Goal: Information Seeking & Learning: Learn about a topic

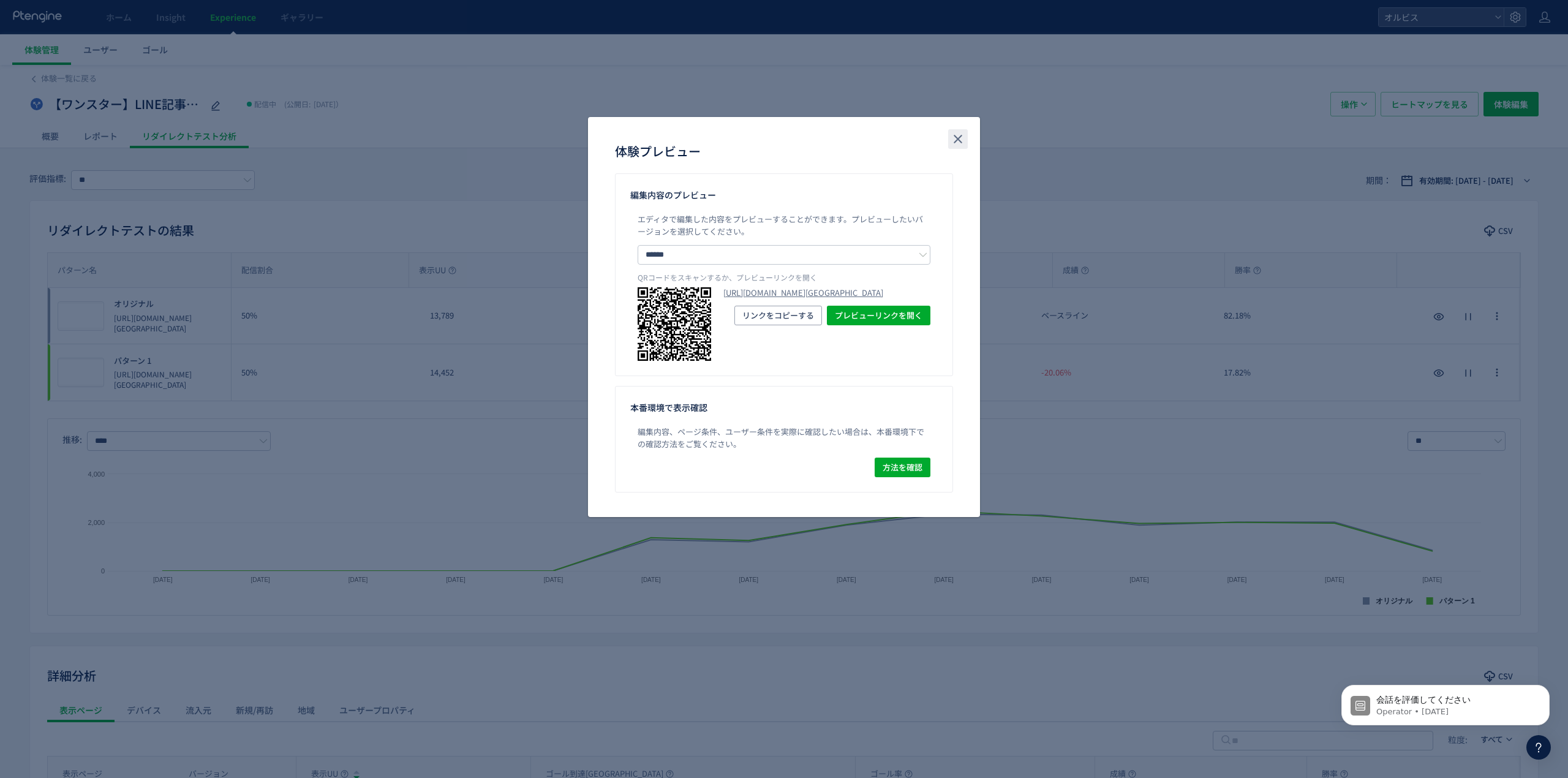
click at [961, 144] on icon "close" at bounding box center [958, 139] width 15 height 15
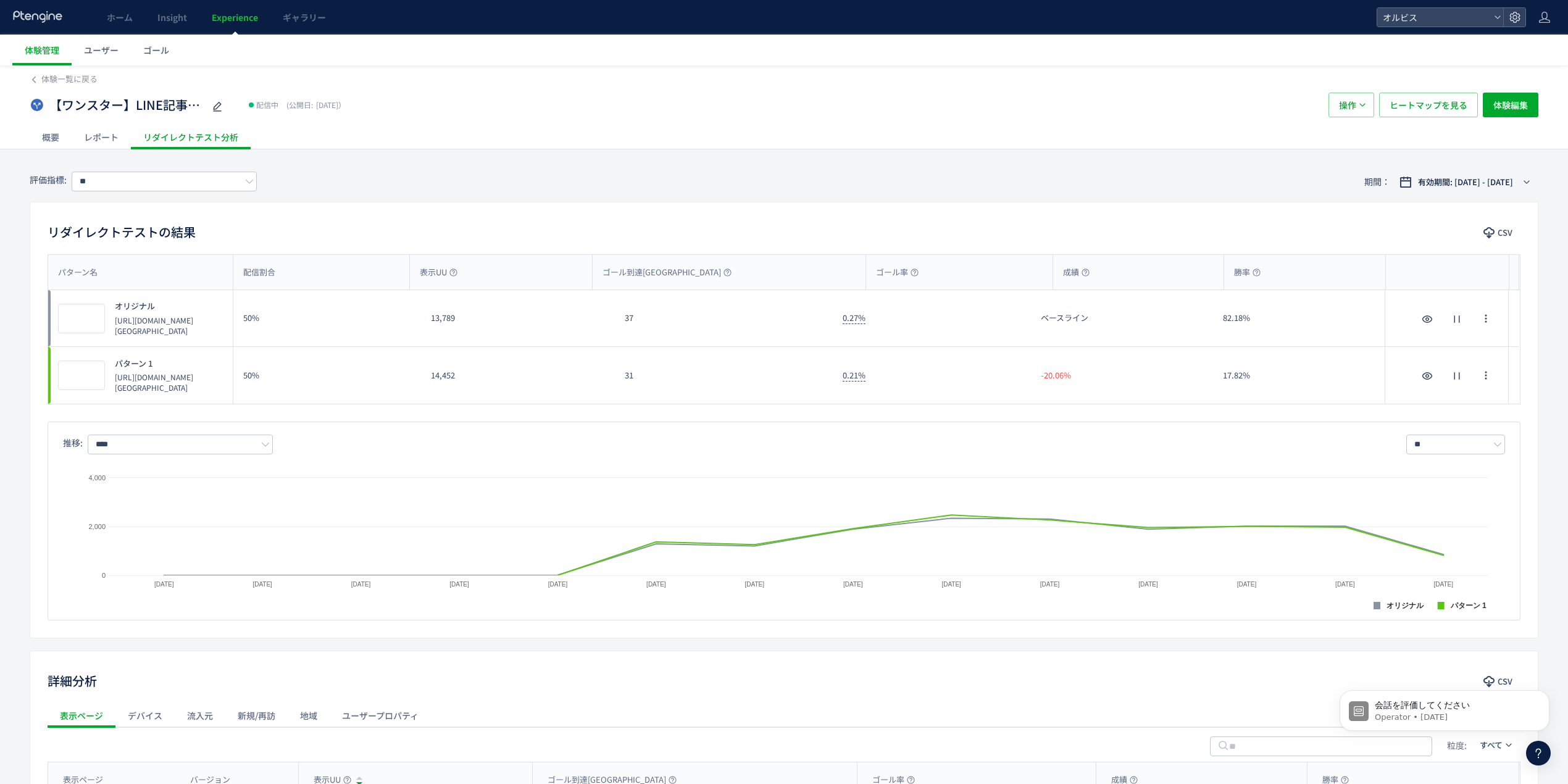
drag, startPoint x: 45, startPoint y: 93, endPoint x: 52, endPoint y: 88, distance: 8.6
click at [46, 93] on div "【ワンスター】LINE記事ABテスト 配信中 (公開日: [DATE]）" at bounding box center [673, 105] width 1286 height 25
click at [57, 82] on span "体験一覧に戻る" at bounding box center [69, 79] width 56 height 12
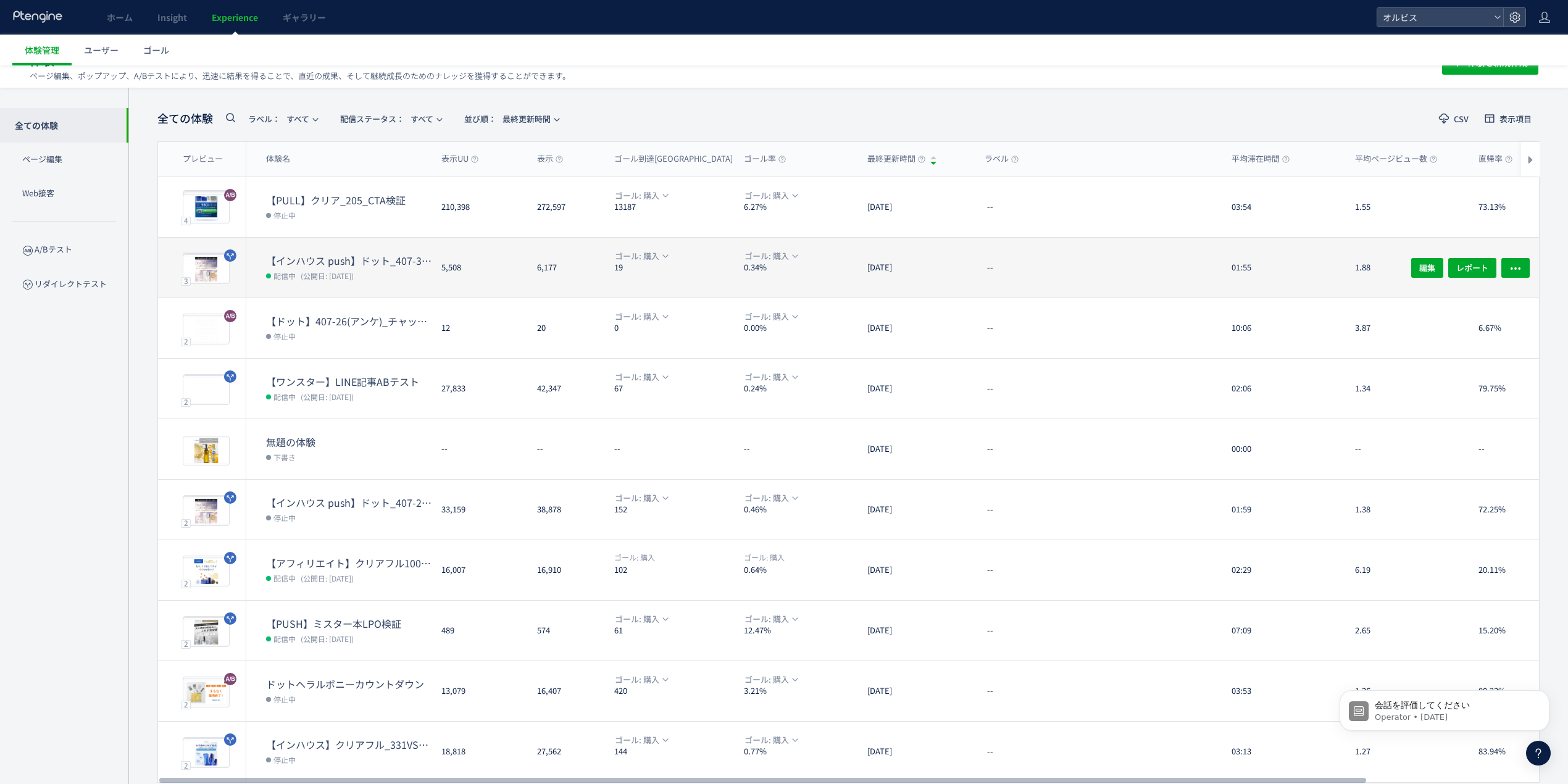
scroll to position [68, 0]
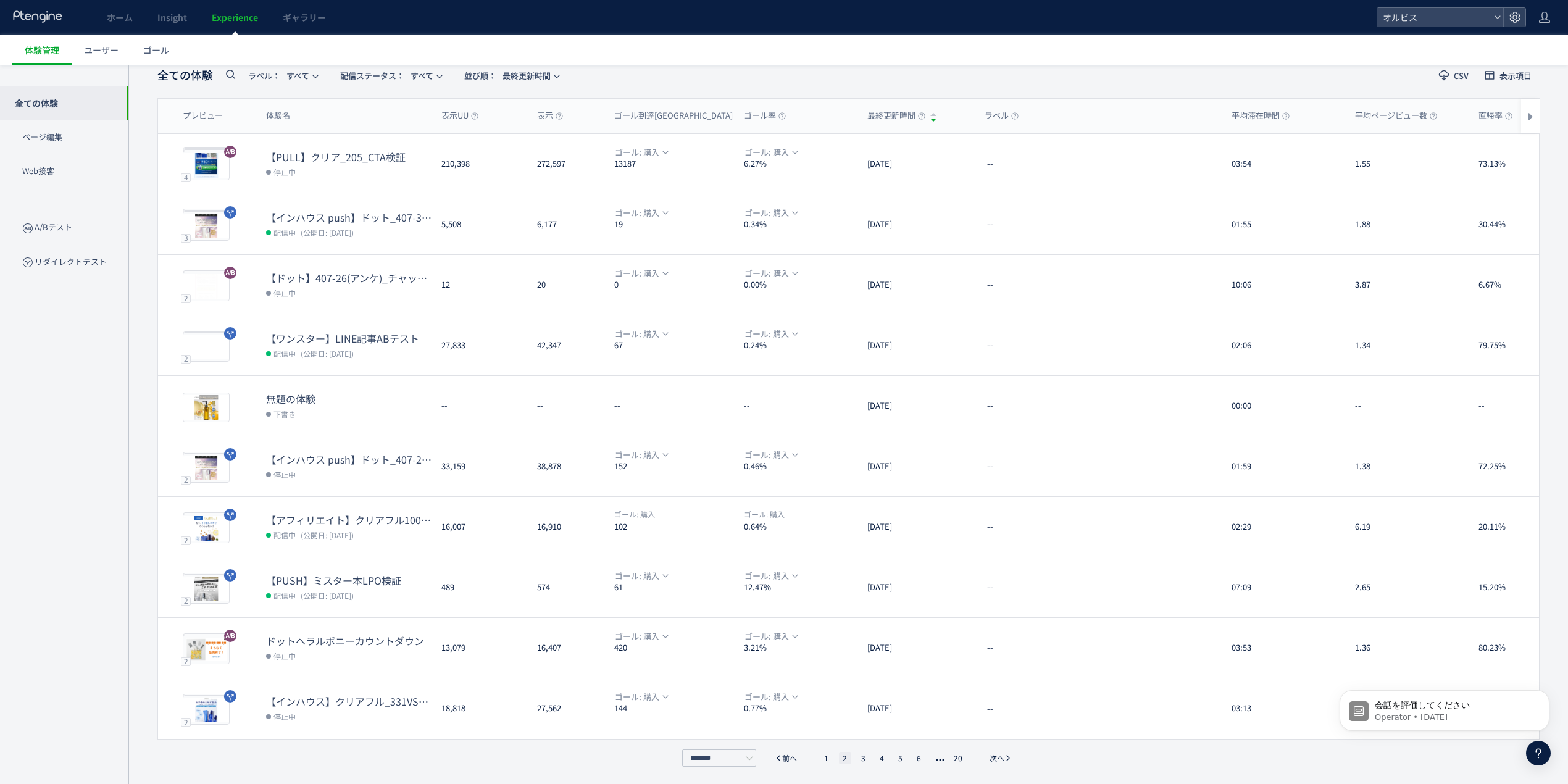
click at [825, 765] on div "******* 前へ 1 2 3 4 5 6 20 次へ" at bounding box center [849, 758] width 340 height 17
click at [825, 762] on li "1" at bounding box center [827, 758] width 12 height 12
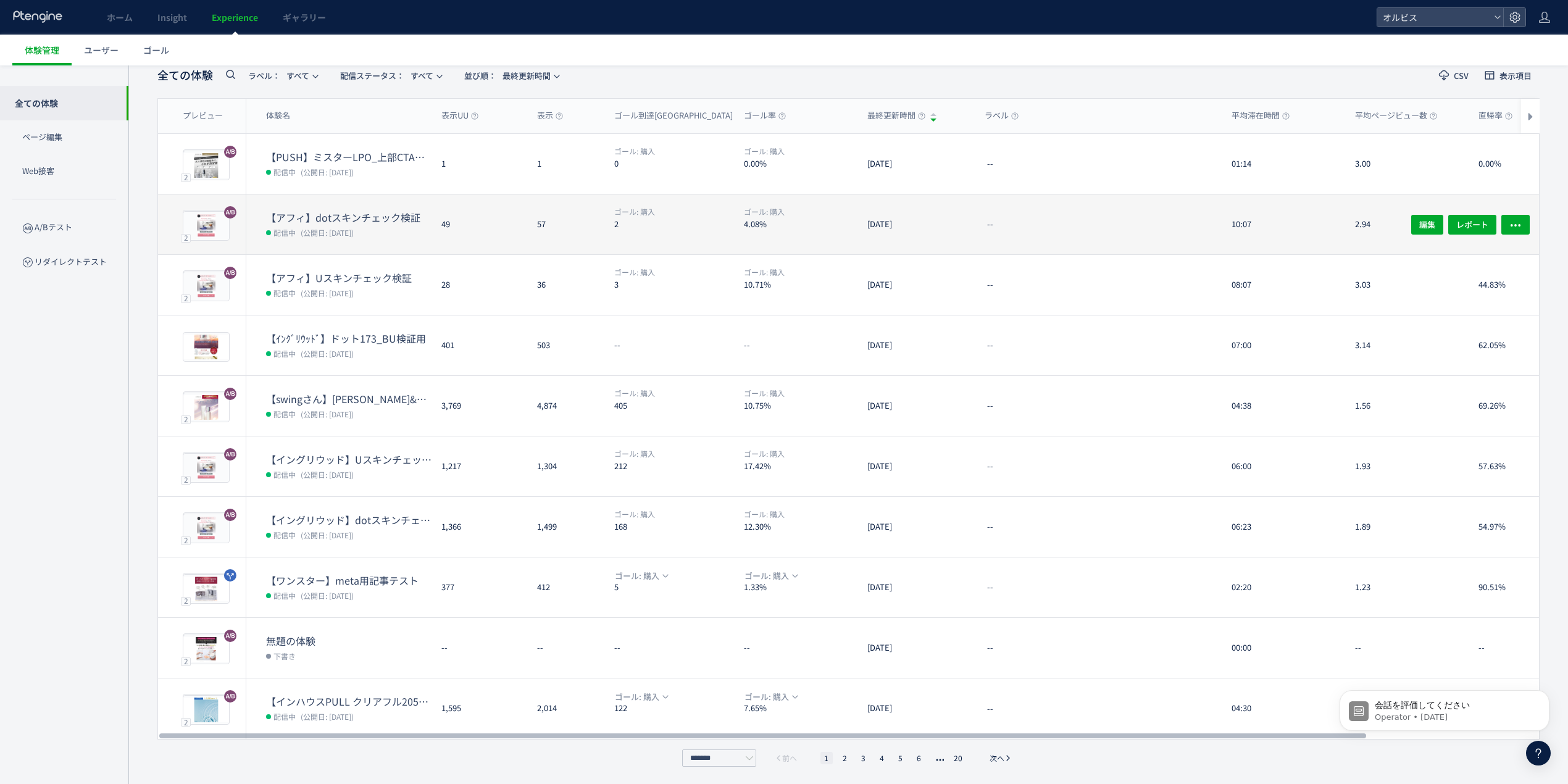
click at [496, 245] on div "49" at bounding box center [479, 225] width 95 height 60
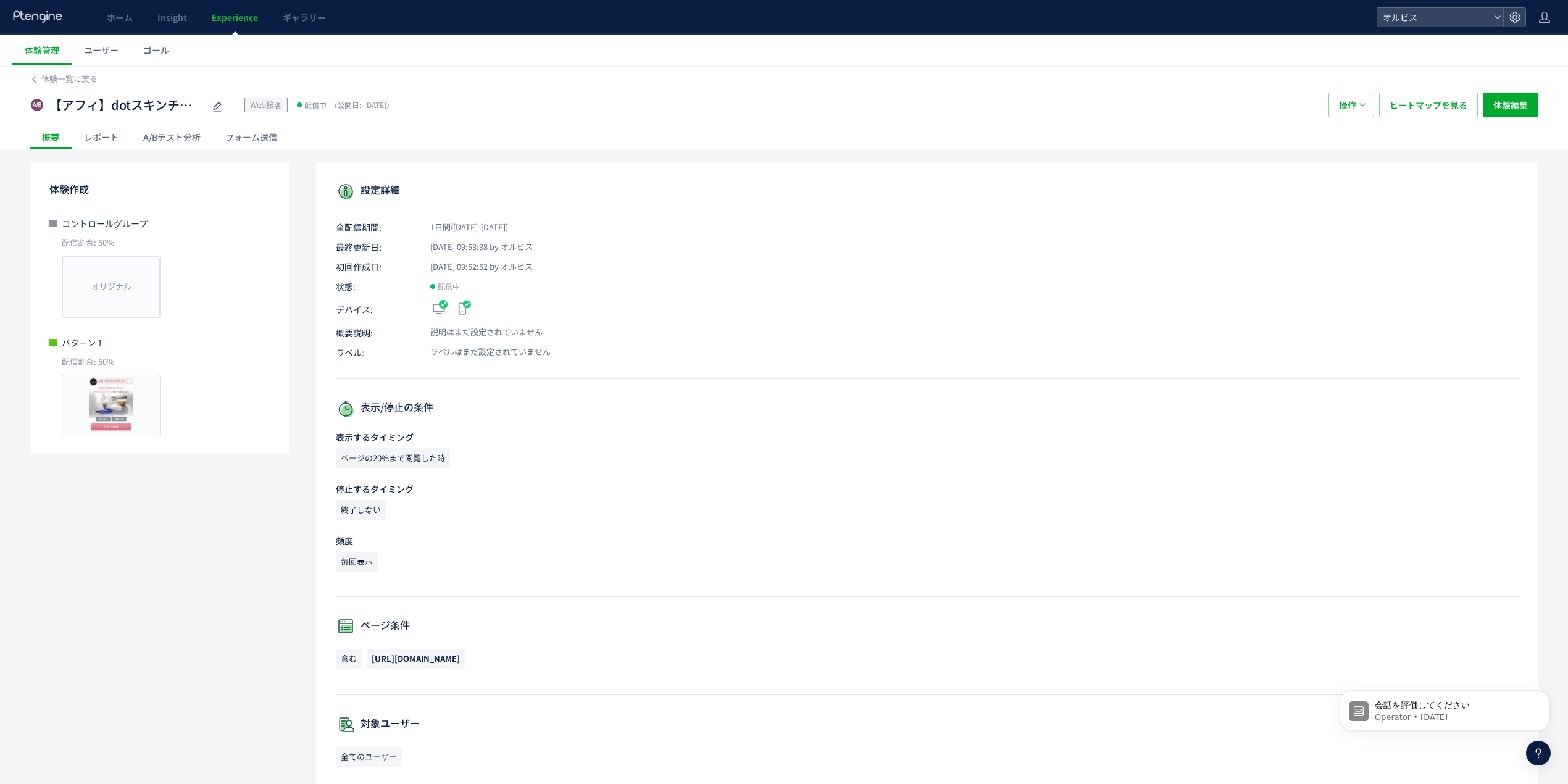
click at [183, 121] on div "【アフィ】dotスキンチェック検証 Web接客 配信中 (公開日: [DATE]） 操作 ヒートマップを見る 体験編集" at bounding box center [784, 105] width 1509 height 39
click at [178, 137] on div "A/Bテスト分析" at bounding box center [172, 137] width 82 height 25
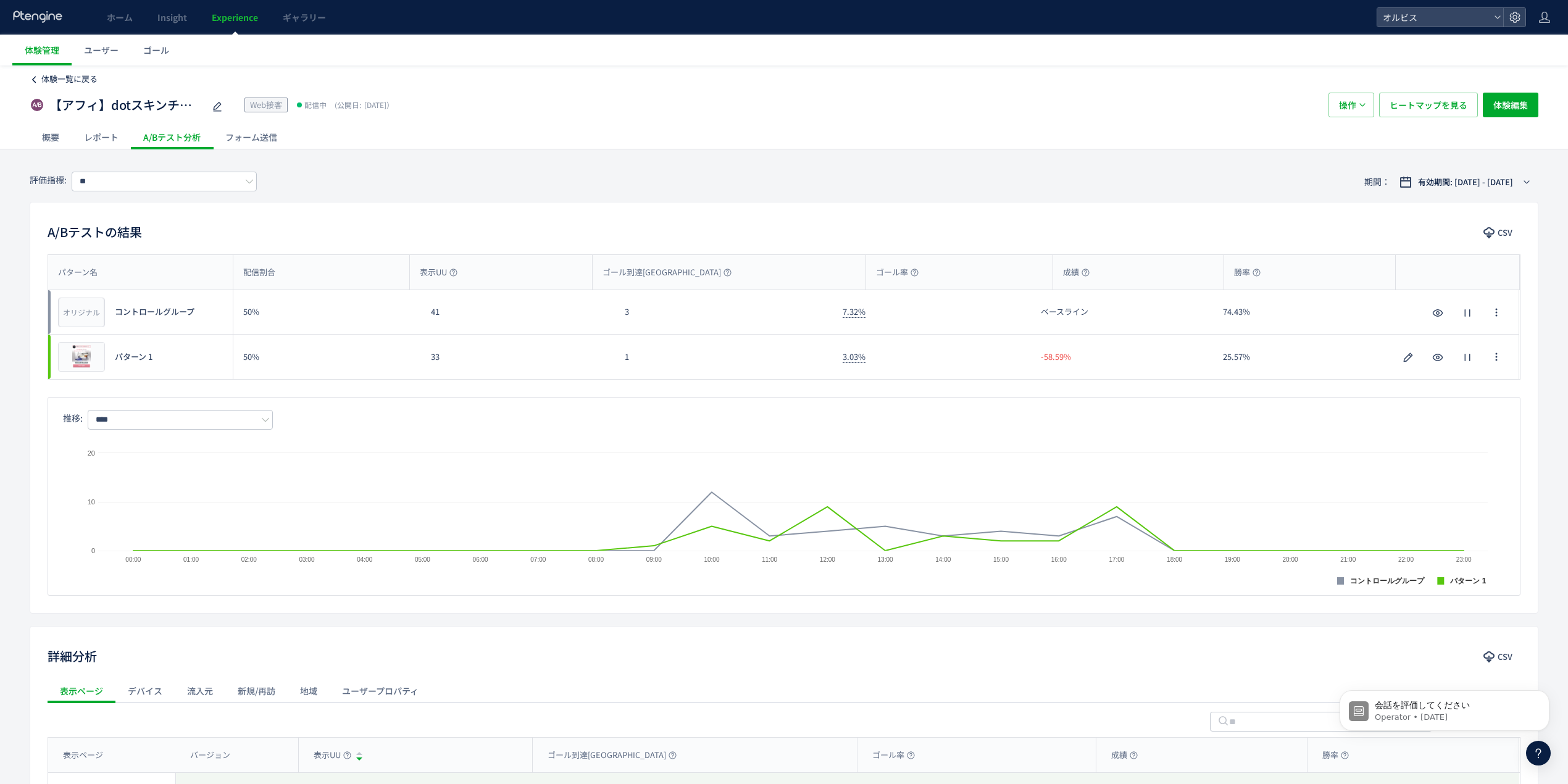
click at [92, 79] on span "体験一覧に戻る" at bounding box center [69, 79] width 56 height 12
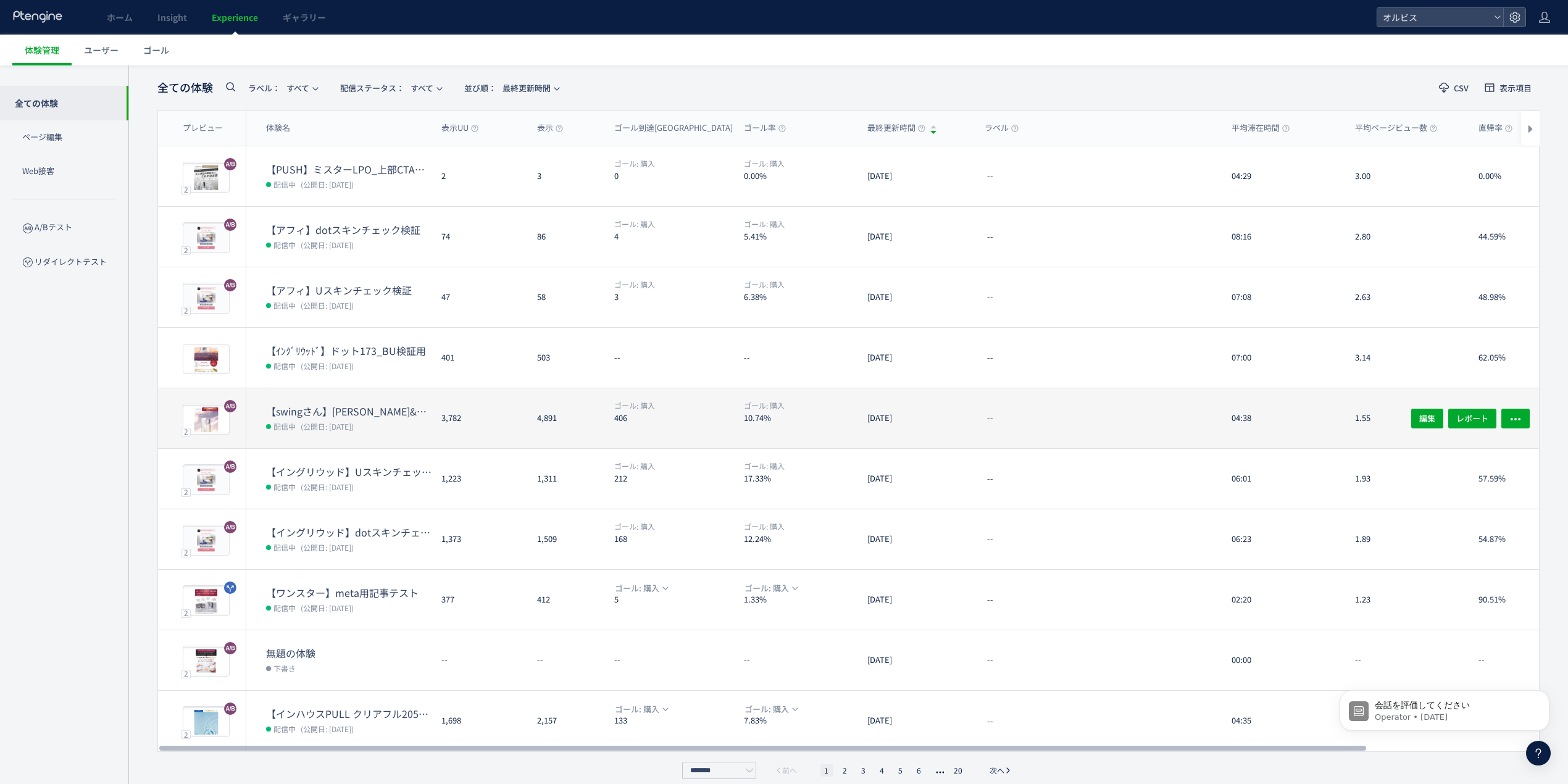
scroll to position [68, 0]
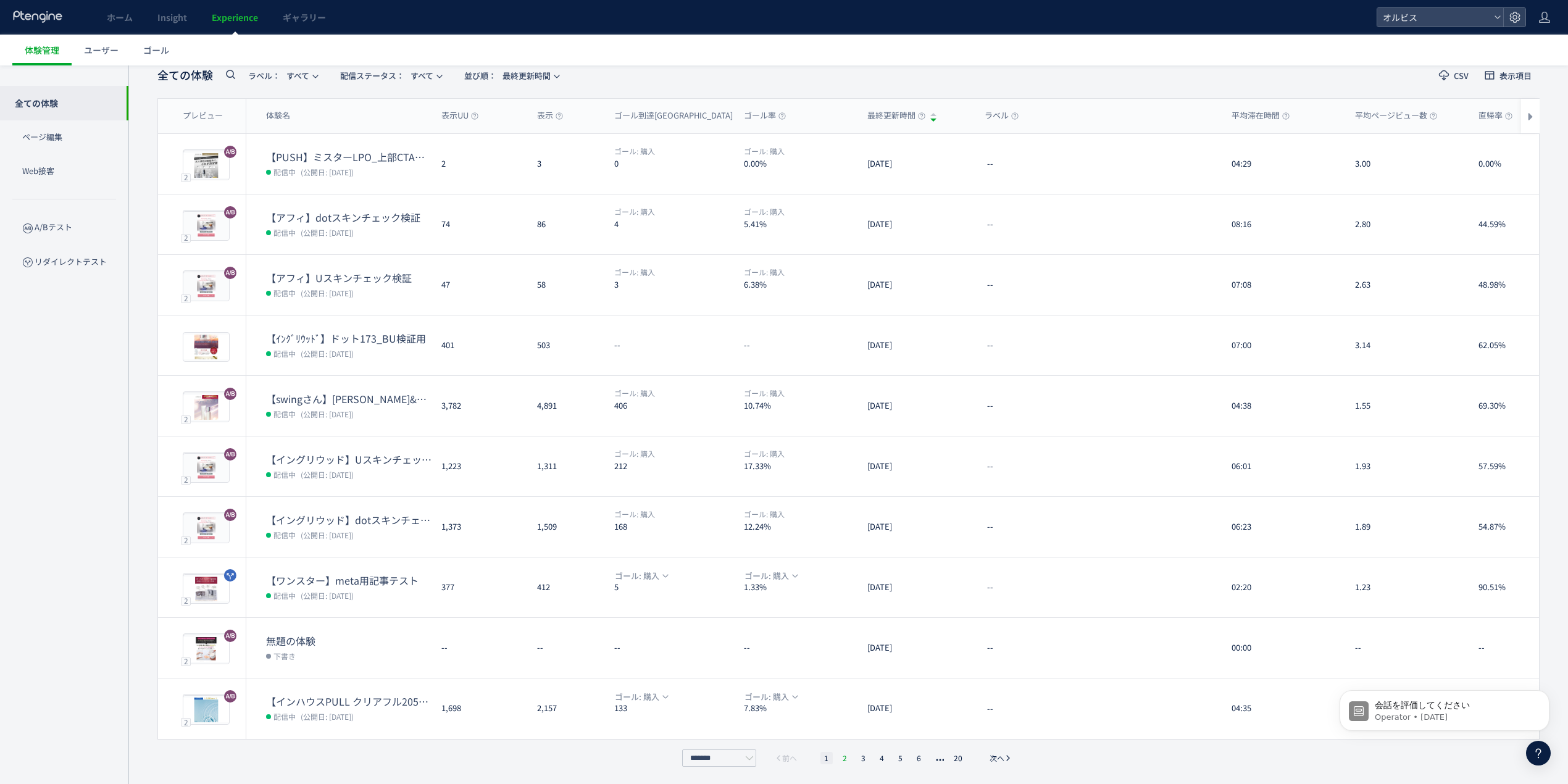
click at [840, 762] on li "2" at bounding box center [845, 758] width 12 height 12
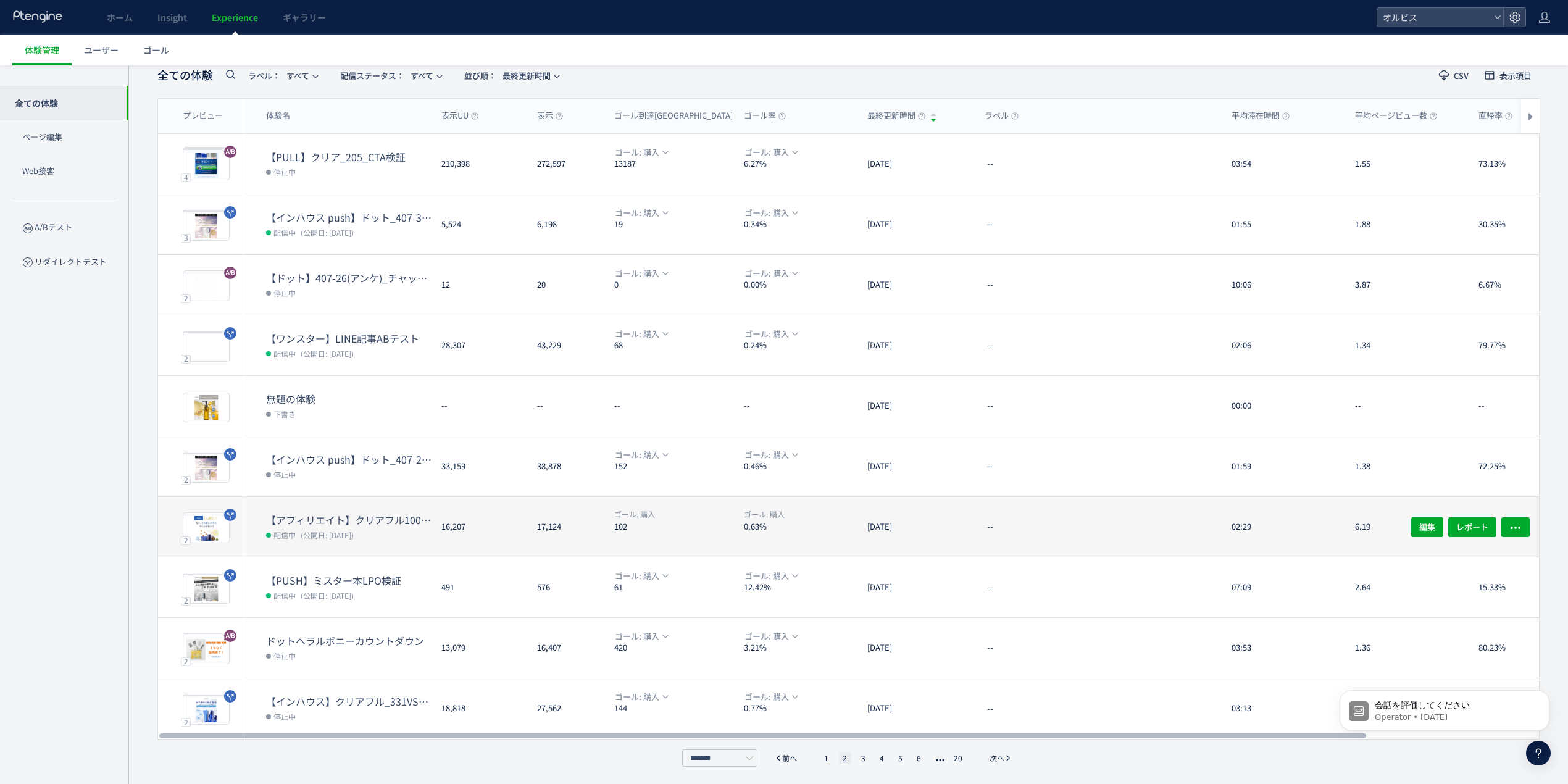
click at [433, 510] on div "16,207" at bounding box center [479, 527] width 95 height 60
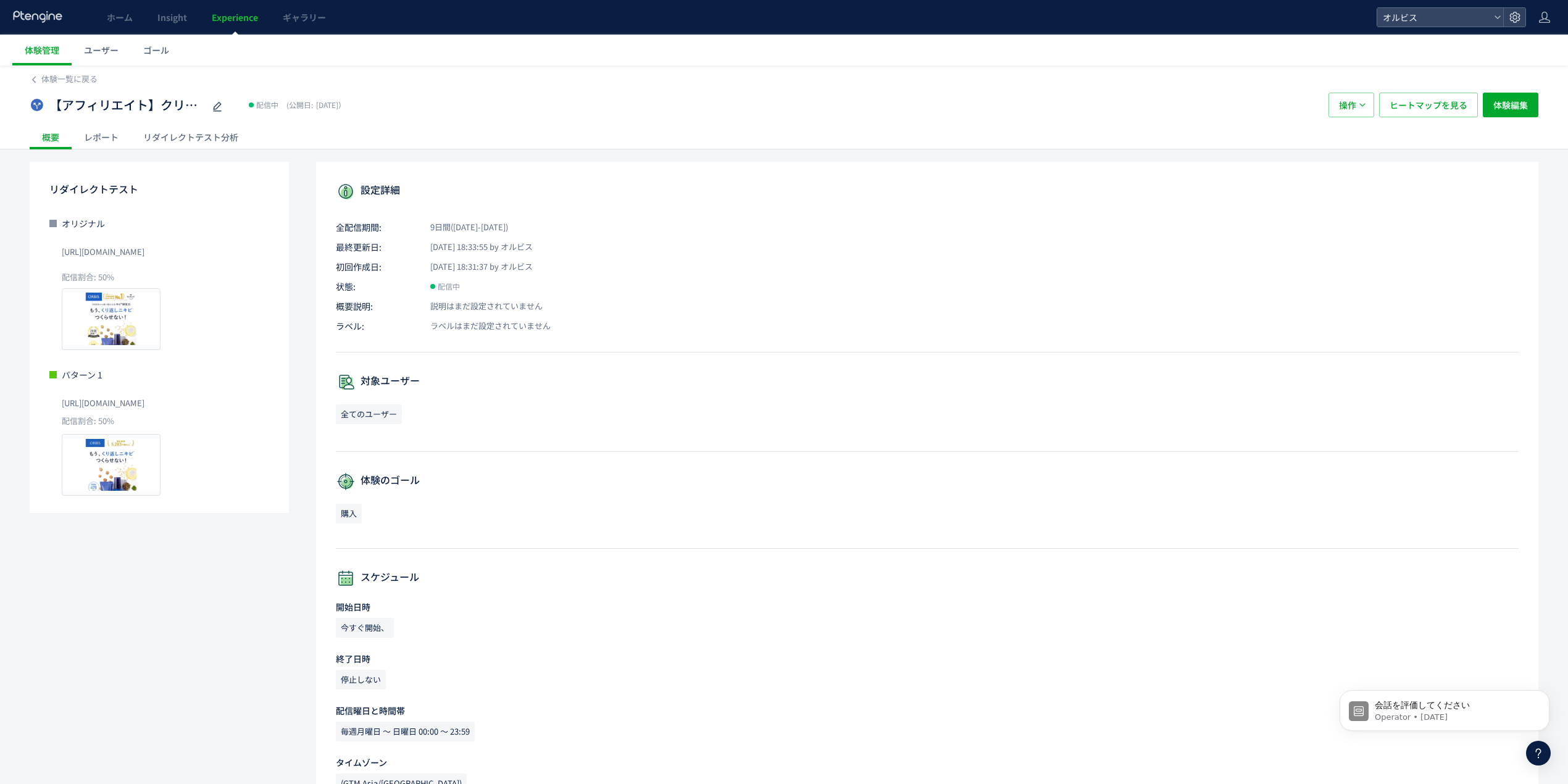
click at [203, 137] on div "リダイレクトテスト分析" at bounding box center [191, 137] width 120 height 25
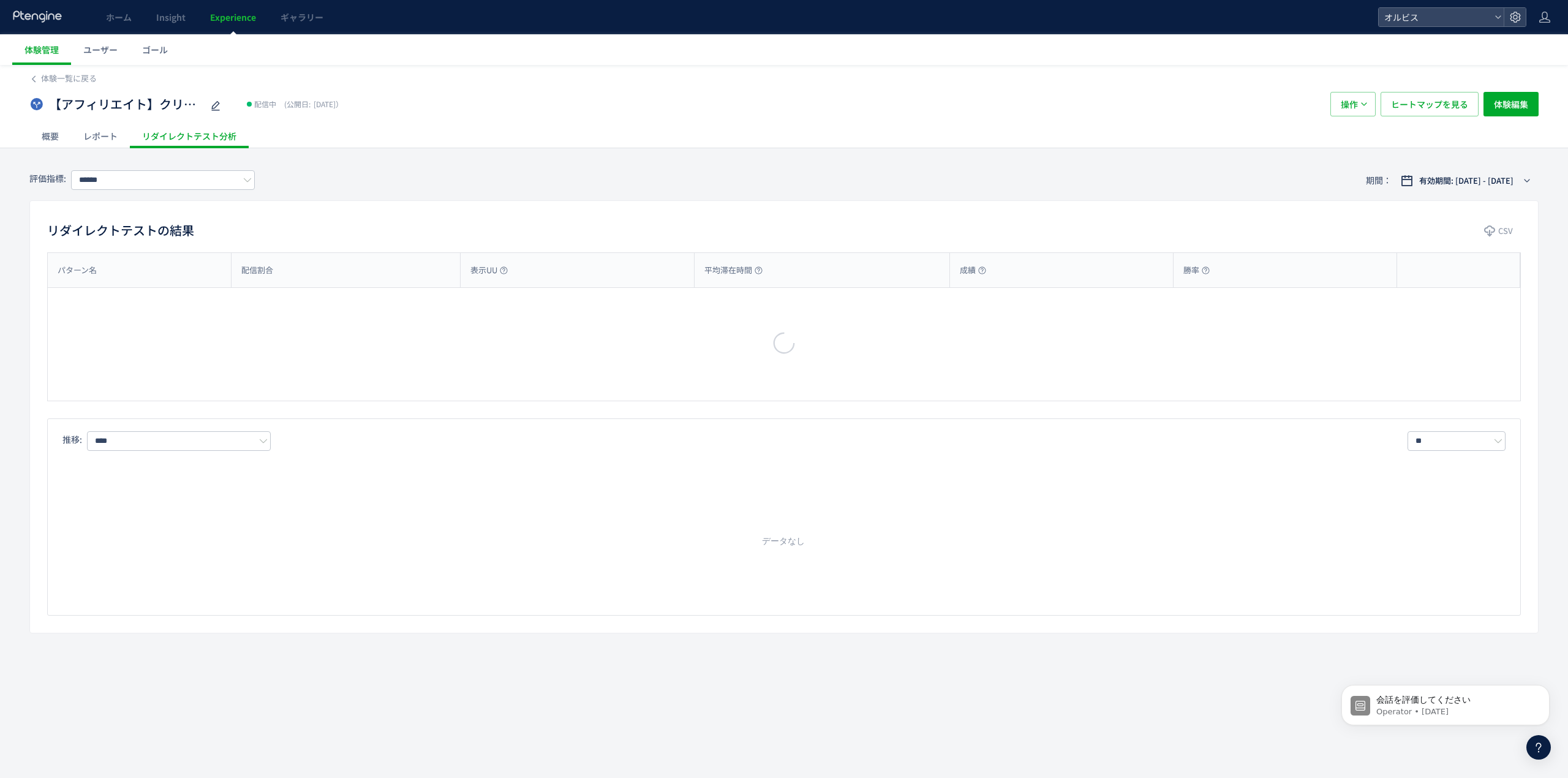
type input "**"
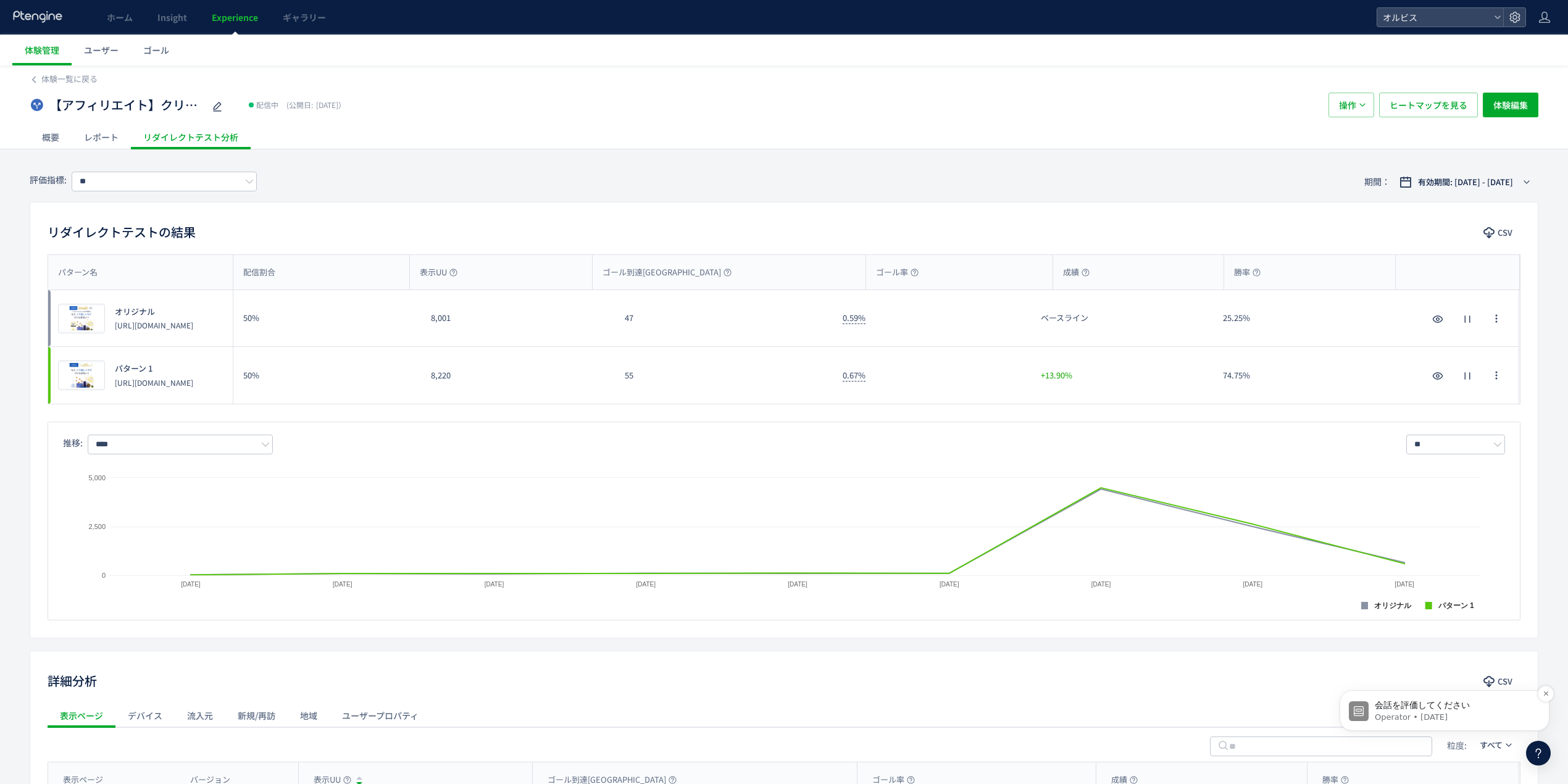
click at [1421, 704] on span "会話を評価してください" at bounding box center [1422, 705] width 95 height 10
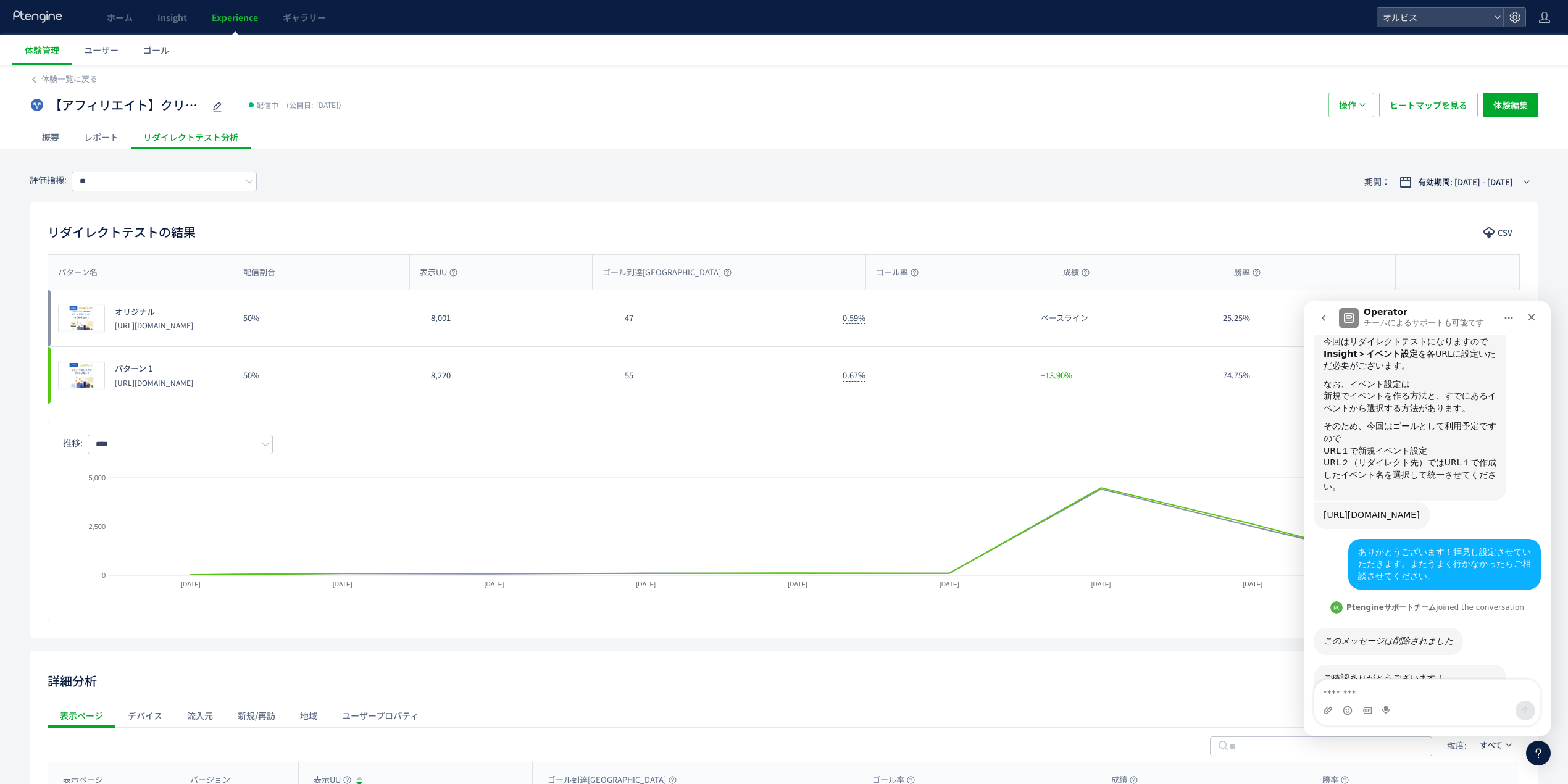
scroll to position [1909, 0]
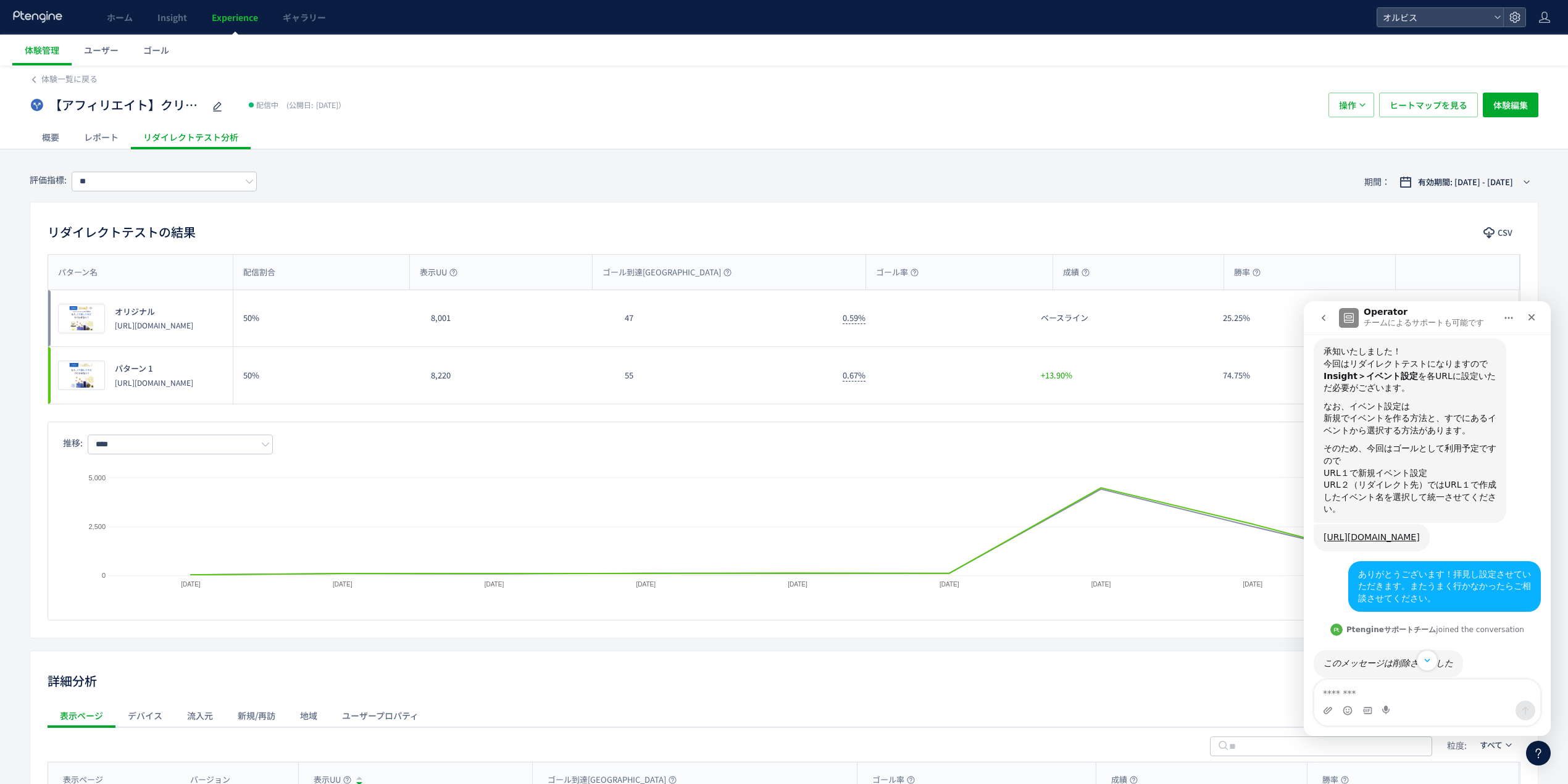
click at [1408, 702] on div "Intercom Messenger" at bounding box center [1427, 711] width 226 height 20
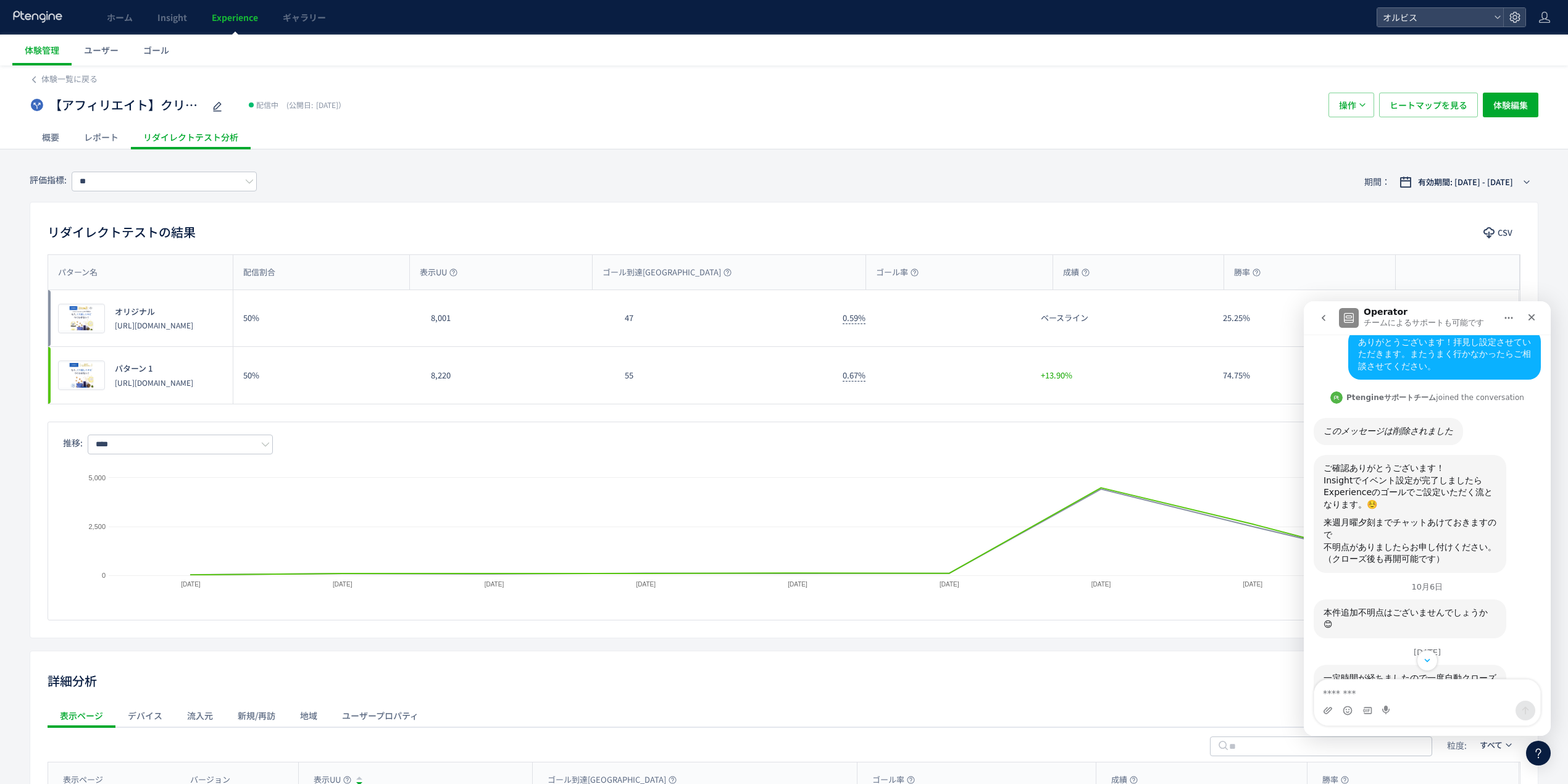
scroll to position [2156, 0]
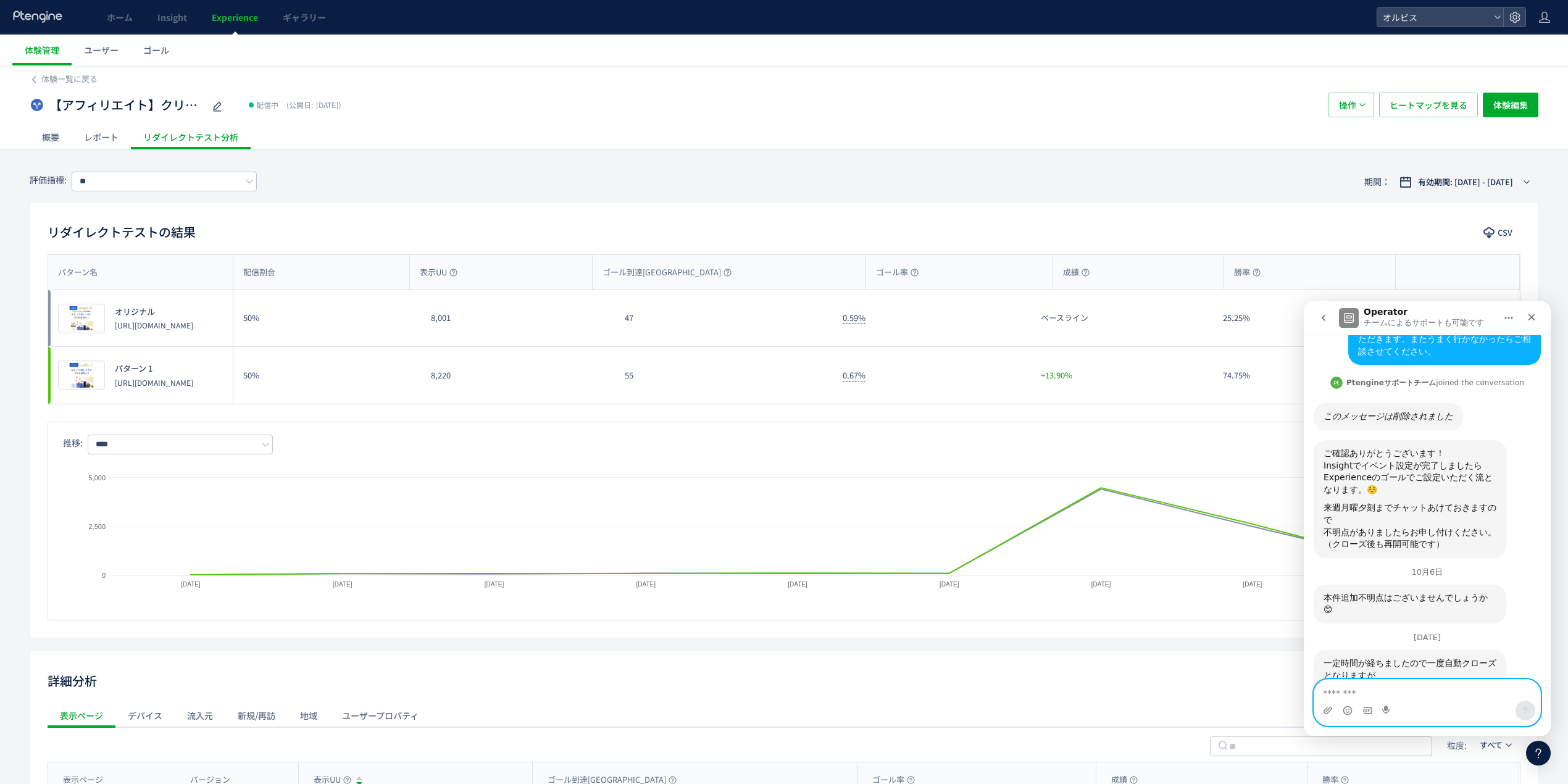
click at [1504, 690] on textarea "メッセージ..." at bounding box center [1427, 690] width 226 height 21
type textarea "**********"
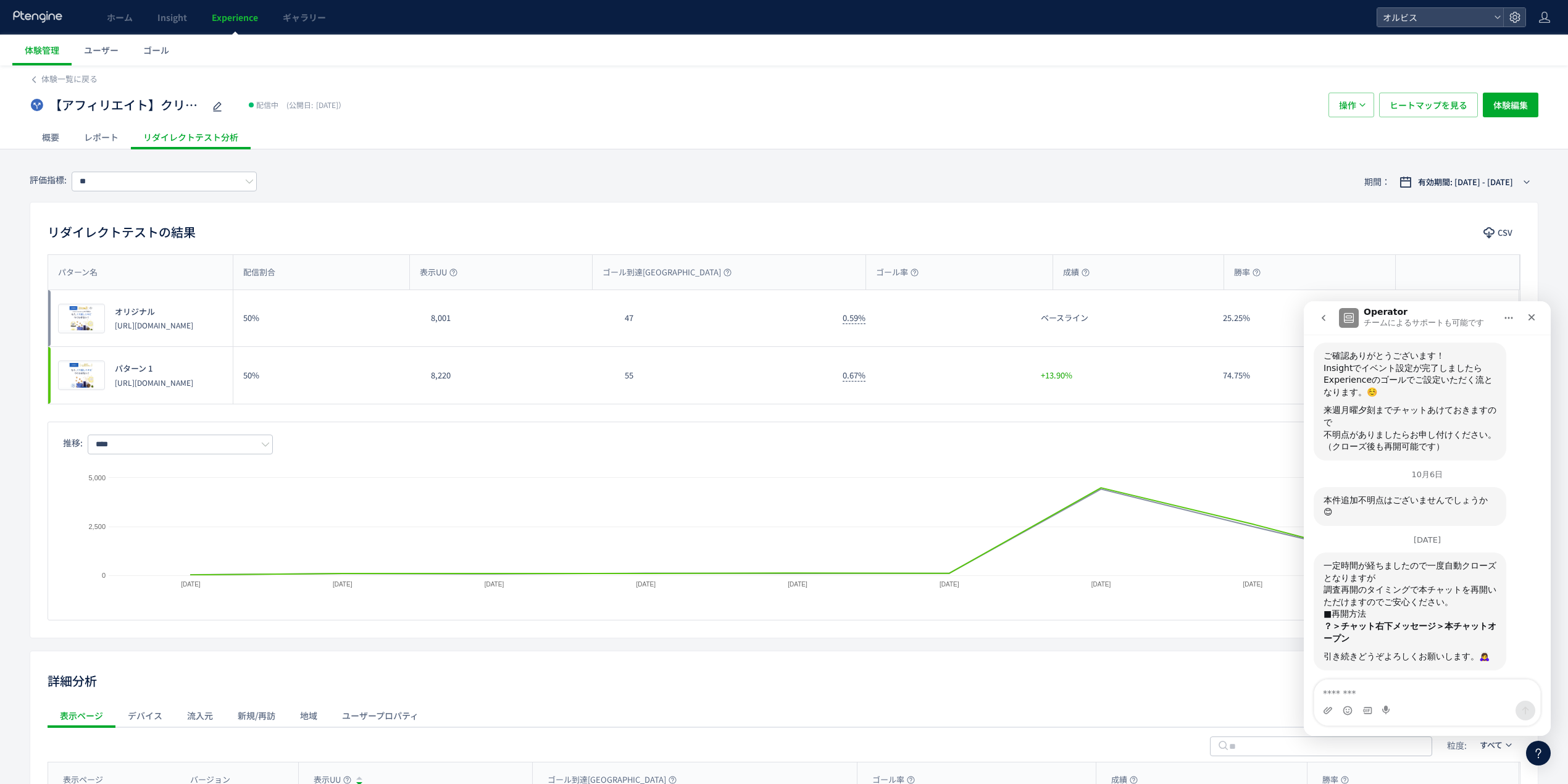
scroll to position [2255, 0]
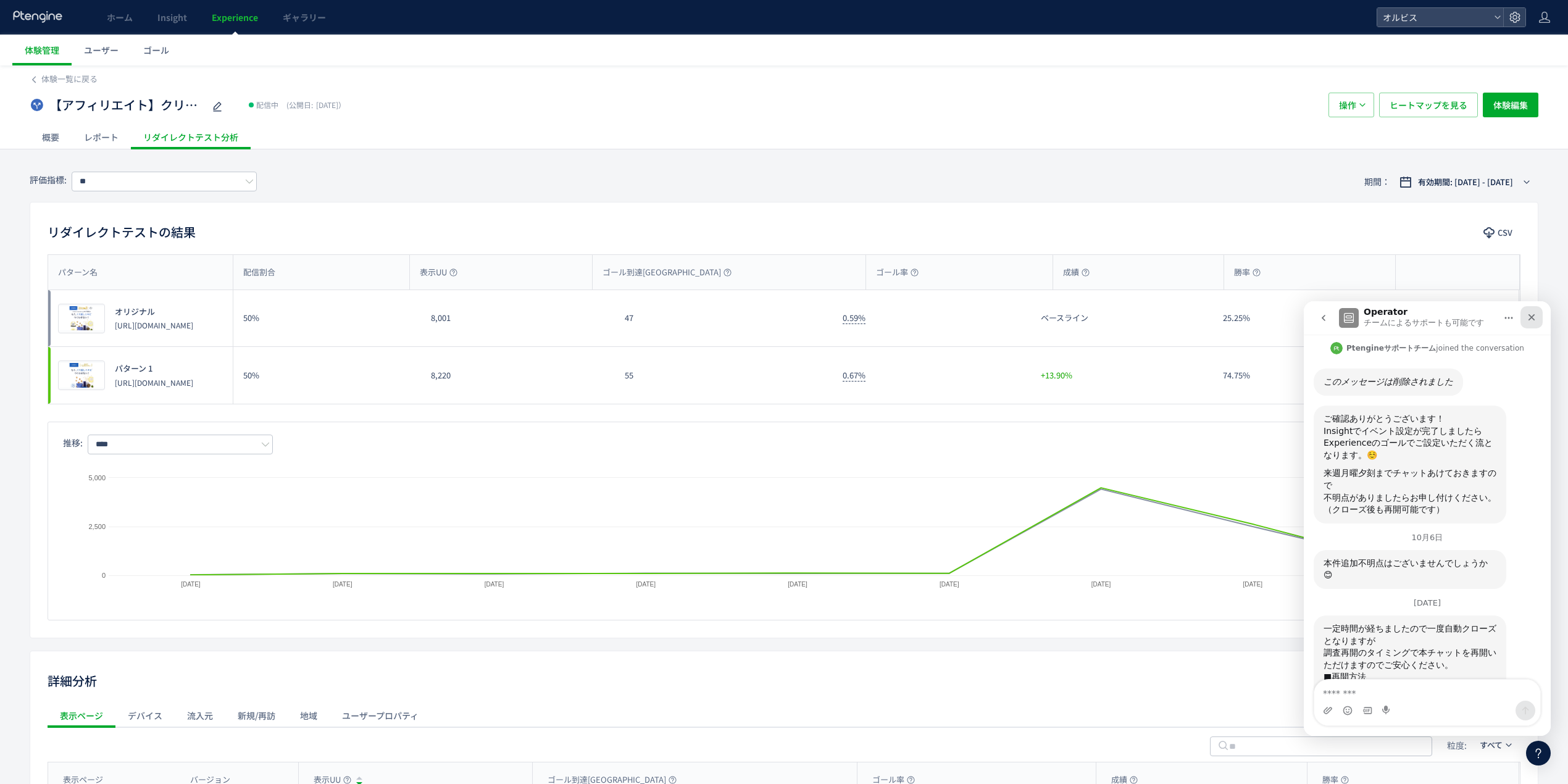
click at [1534, 322] on div "クローズ" at bounding box center [1532, 317] width 22 height 22
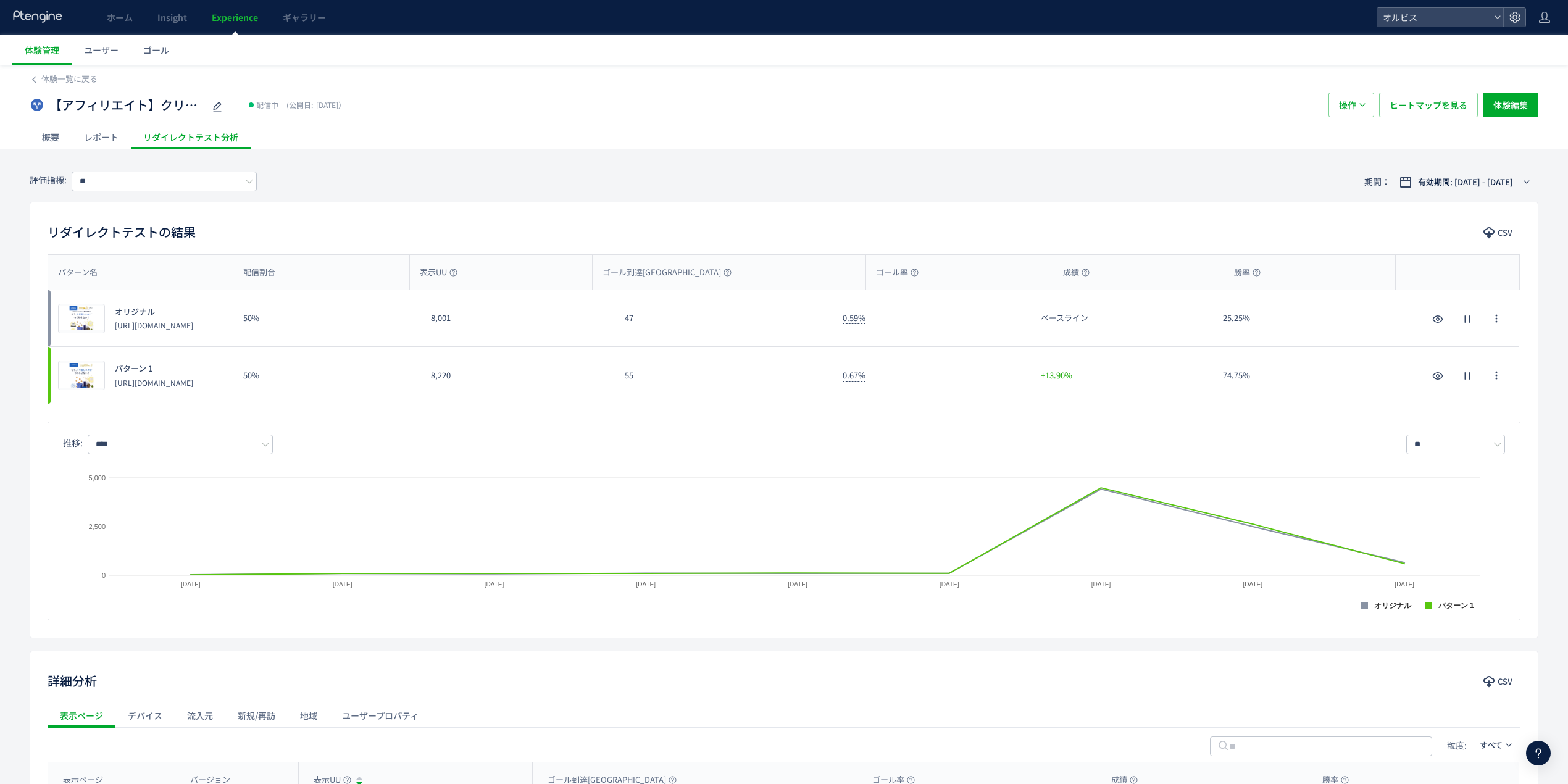
scroll to position [2255, 0]
